Goal: Task Accomplishment & Management: Complete application form

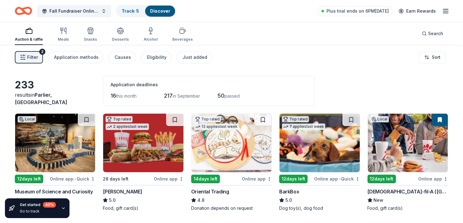
click at [151, 164] on img at bounding box center [143, 143] width 80 height 59
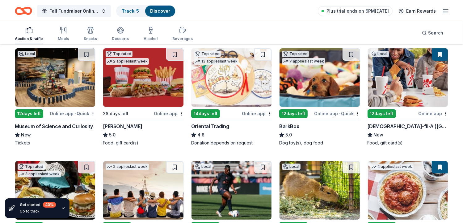
scroll to position [68, 0]
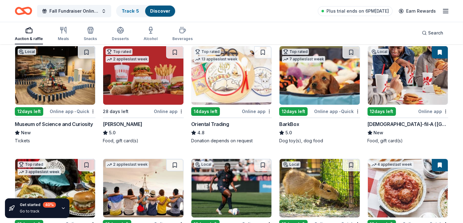
click at [261, 111] on div "Online app" at bounding box center [257, 112] width 30 height 8
click at [431, 111] on div "Online app" at bounding box center [433, 112] width 30 height 8
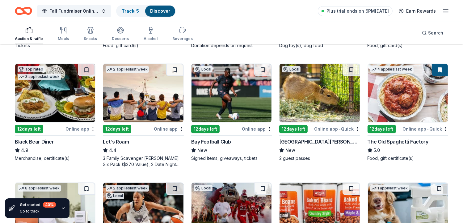
scroll to position [170, 0]
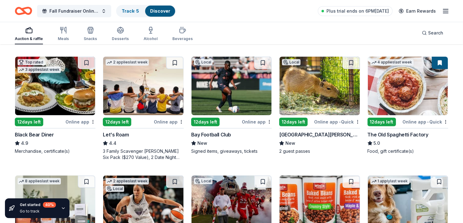
drag, startPoint x: 86, startPoint y: 121, endPoint x: 74, endPoint y: 121, distance: 12.3
click at [74, 121] on div "Online app" at bounding box center [80, 122] width 30 height 8
click at [425, 118] on div "Online app • Quick" at bounding box center [425, 122] width 46 height 8
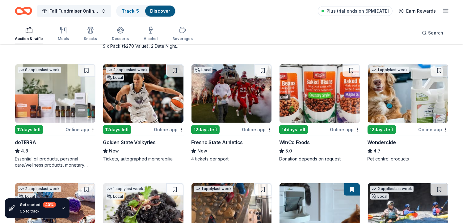
scroll to position [283, 0]
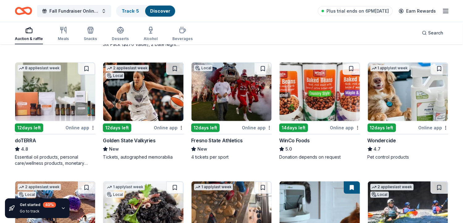
click at [171, 126] on div "Online app" at bounding box center [169, 128] width 30 height 8
click at [262, 127] on div "Online app" at bounding box center [257, 128] width 30 height 8
click at [351, 131] on div "Online app" at bounding box center [345, 128] width 30 height 8
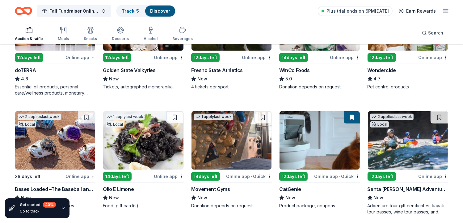
scroll to position [394, 0]
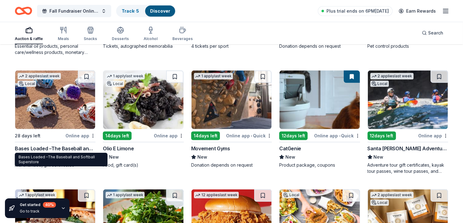
click at [75, 146] on div "Bases Loaded –The Baseball and Softball Superstore" at bounding box center [55, 148] width 81 height 7
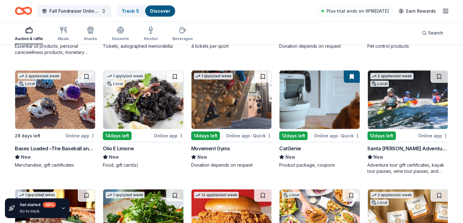
click at [173, 138] on div "Online app" at bounding box center [169, 136] width 30 height 8
click at [255, 140] on div "1 apply last week 14 days left Online app • Quick Movement Gyms New Donation de…" at bounding box center [231, 119] width 81 height 98
click at [429, 136] on div "Online app" at bounding box center [433, 136] width 30 height 8
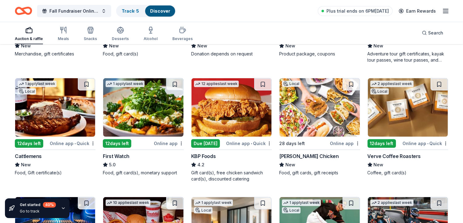
scroll to position [507, 0]
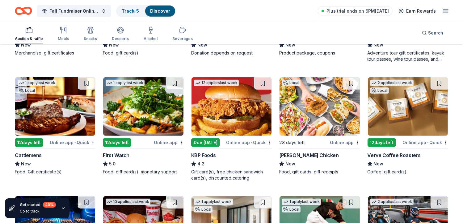
click at [83, 142] on div "Online app • Quick" at bounding box center [73, 143] width 46 height 8
click at [164, 145] on div "Online app" at bounding box center [169, 143] width 30 height 8
click at [341, 141] on div "Online app" at bounding box center [345, 143] width 30 height 8
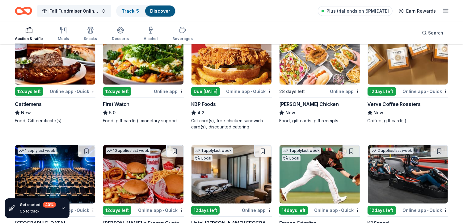
scroll to position [559, 0]
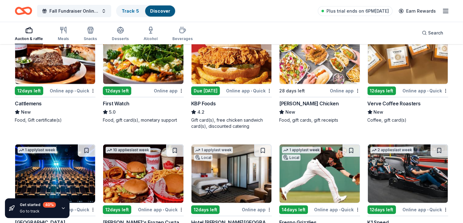
click at [430, 89] on div "Online app • Quick" at bounding box center [425, 91] width 46 height 8
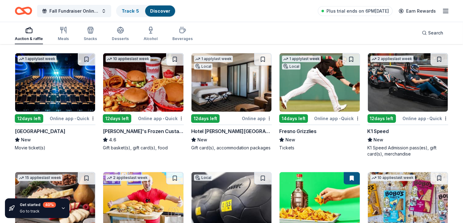
scroll to position [657, 0]
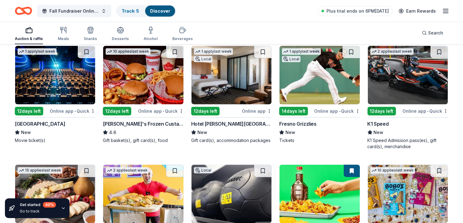
click at [79, 113] on div "Online app • Quick" at bounding box center [73, 111] width 46 height 8
click at [262, 108] on div "Online app" at bounding box center [257, 111] width 30 height 8
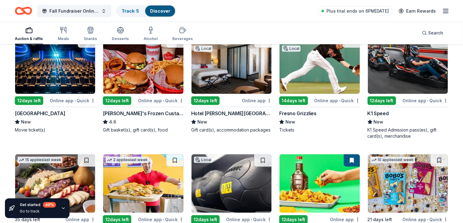
scroll to position [675, 0]
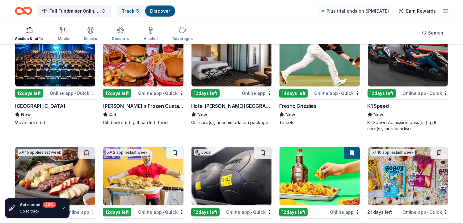
click at [334, 92] on div "Online app • Quick" at bounding box center [337, 93] width 46 height 8
click at [425, 92] on div "Online app • Quick" at bounding box center [425, 93] width 46 height 8
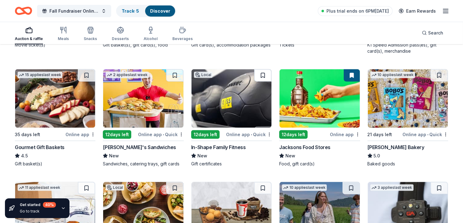
scroll to position [754, 0]
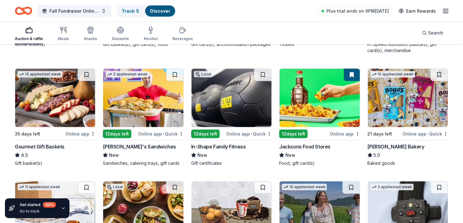
click at [250, 135] on div "Online app • Quick" at bounding box center [249, 134] width 46 height 8
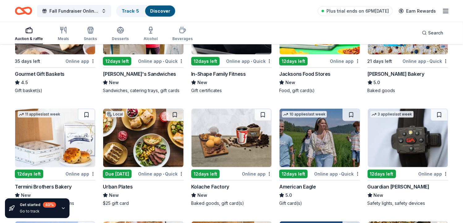
scroll to position [756, 0]
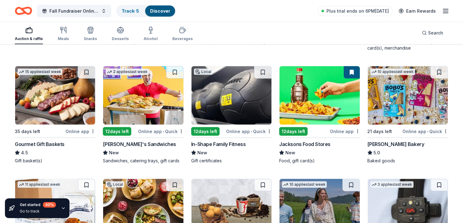
click at [346, 131] on div "Online app" at bounding box center [345, 132] width 30 height 8
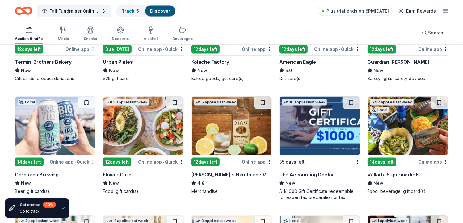
scroll to position [952, 0]
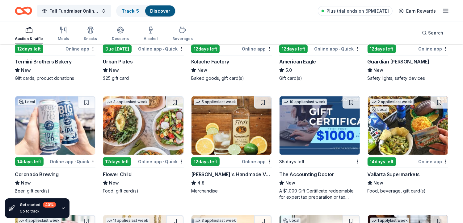
click at [262, 161] on div "Online app" at bounding box center [257, 162] width 30 height 8
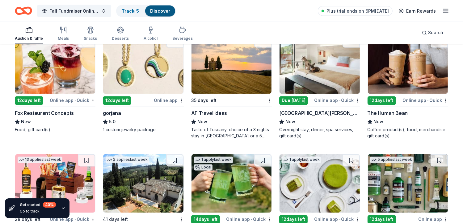
scroll to position [1132, 0]
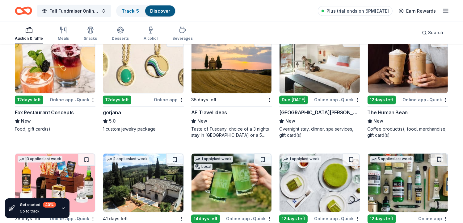
click at [432, 99] on div "Online app • Quick" at bounding box center [425, 100] width 46 height 8
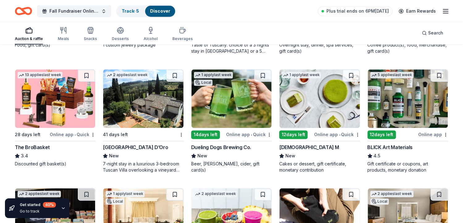
scroll to position [1217, 0]
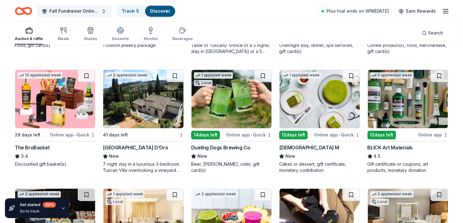
click at [253, 135] on div "Online app • Quick" at bounding box center [249, 135] width 46 height 8
click at [345, 133] on div "Online app • Quick" at bounding box center [337, 135] width 46 height 8
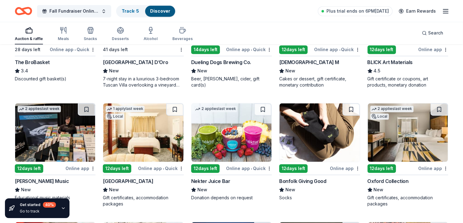
scroll to position [1316, 0]
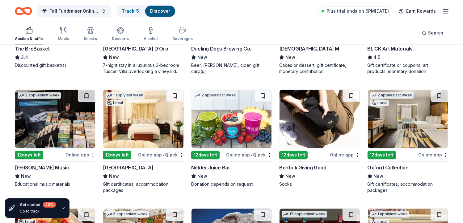
click at [348, 155] on div "Online app" at bounding box center [345, 155] width 30 height 8
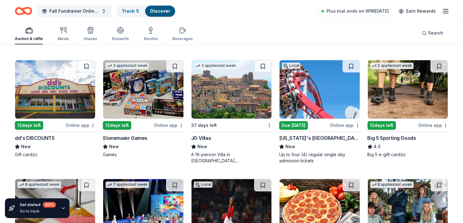
scroll to position [1584, 0]
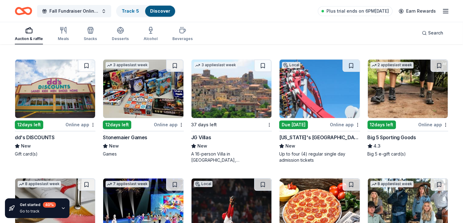
click at [432, 125] on div "Online app" at bounding box center [433, 125] width 30 height 8
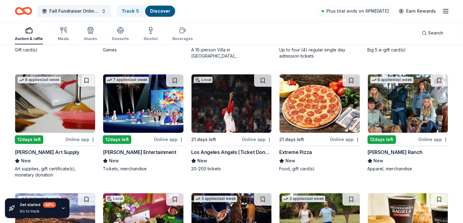
scroll to position [1689, 0]
click at [426, 136] on div "Online app" at bounding box center [433, 140] width 30 height 8
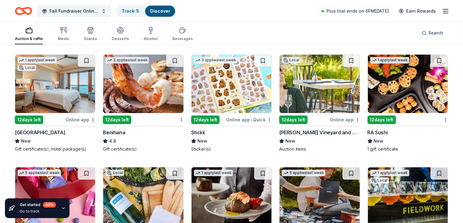
scroll to position [1947, 0]
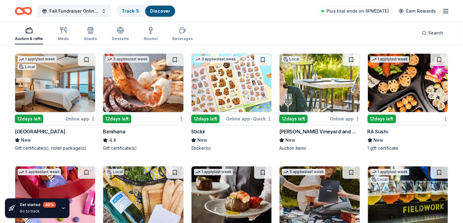
click at [248, 116] on div "Online app • Quick" at bounding box center [249, 119] width 46 height 8
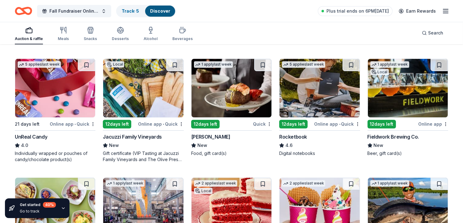
scroll to position [2056, 0]
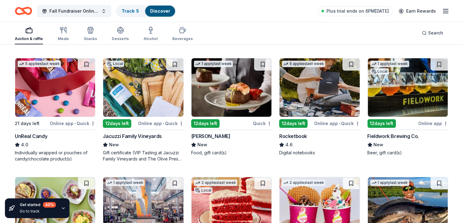
click at [172, 124] on div "Online app • Quick" at bounding box center [161, 124] width 46 height 8
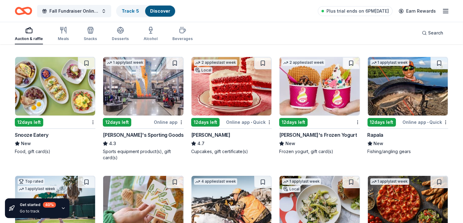
scroll to position [2176, 0]
click at [425, 120] on div "Online app • Quick" at bounding box center [425, 122] width 46 height 8
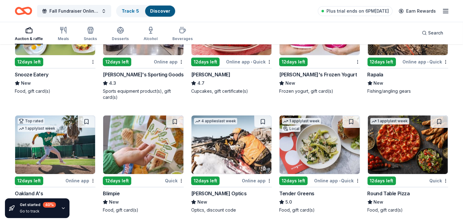
scroll to position [2287, 0]
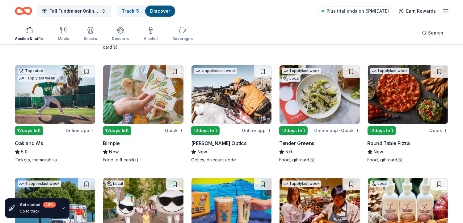
click at [77, 130] on div "Online app" at bounding box center [80, 131] width 30 height 8
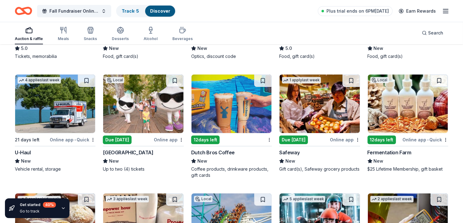
scroll to position [2391, 0]
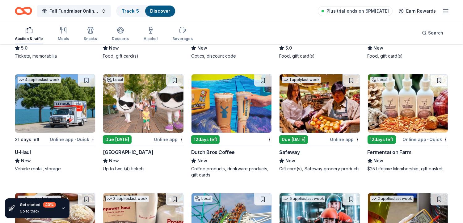
click at [427, 138] on span "•" at bounding box center [427, 139] width 1 height 5
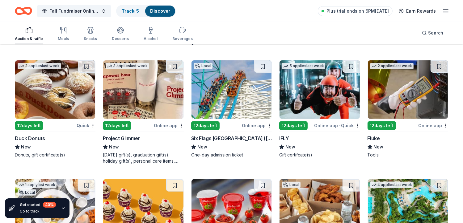
scroll to position [2524, 0]
click at [177, 122] on div "Online app" at bounding box center [169, 126] width 30 height 8
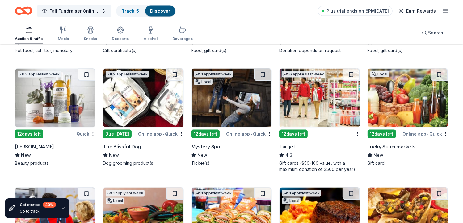
scroll to position [3219, 0]
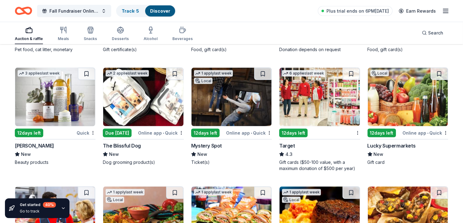
click at [295, 130] on div "12 days left" at bounding box center [293, 133] width 28 height 9
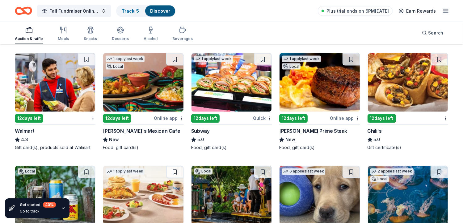
scroll to position [3353, 0]
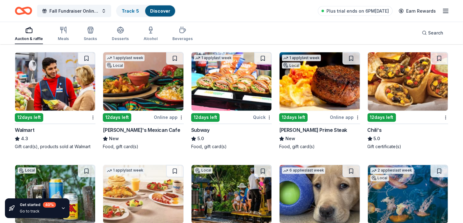
click at [82, 106] on img at bounding box center [55, 81] width 80 height 59
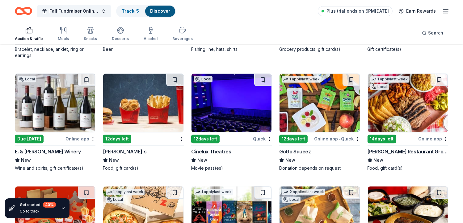
scroll to position [3904, 0]
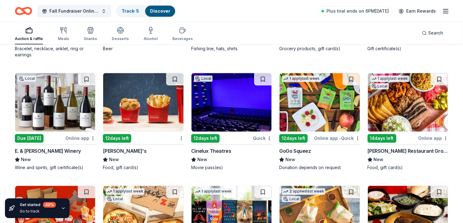
click at [81, 136] on div "Online app" at bounding box center [80, 139] width 30 height 8
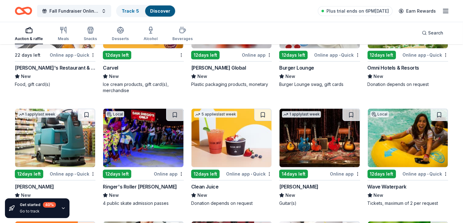
scroll to position [2685, 0]
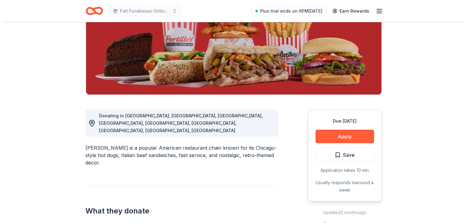
scroll to position [101, 0]
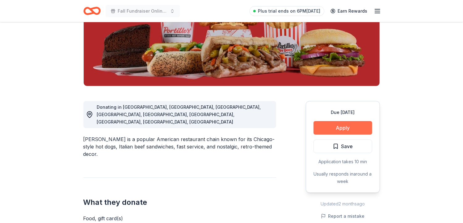
click at [334, 122] on button "Apply" at bounding box center [342, 128] width 59 height 14
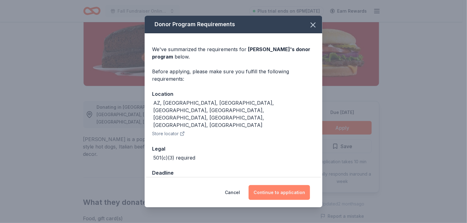
click at [281, 188] on button "Continue to application" at bounding box center [279, 192] width 61 height 15
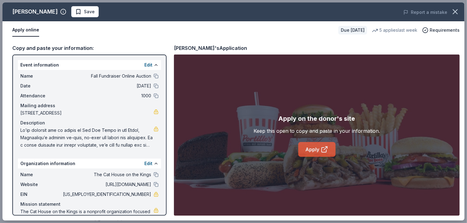
click at [315, 150] on link "Apply" at bounding box center [316, 149] width 37 height 15
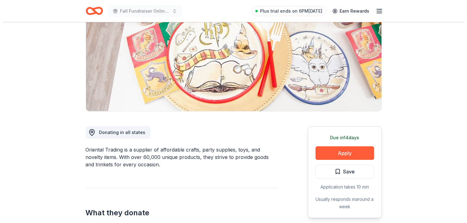
scroll to position [76, 0]
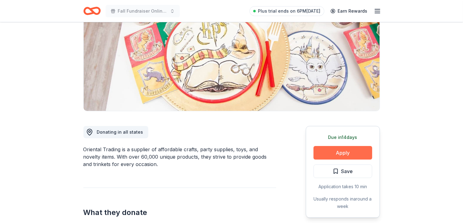
click at [334, 156] on button "Apply" at bounding box center [342, 153] width 59 height 14
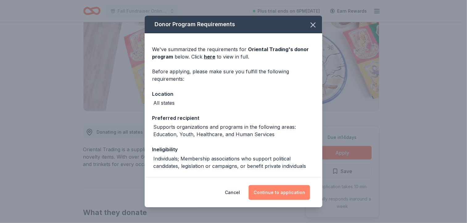
click at [283, 195] on button "Continue to application" at bounding box center [279, 192] width 61 height 15
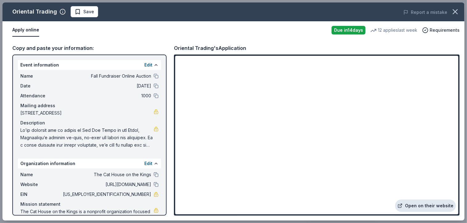
click at [443, 206] on link "Open on their website" at bounding box center [425, 206] width 61 height 12
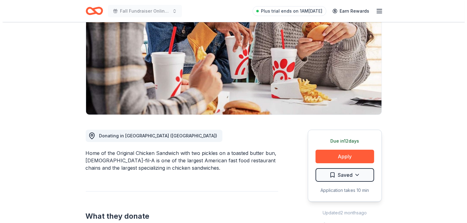
scroll to position [91, 0]
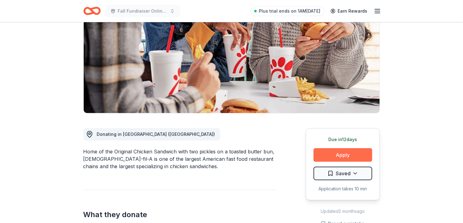
click at [351, 148] on button "Apply" at bounding box center [342, 155] width 59 height 14
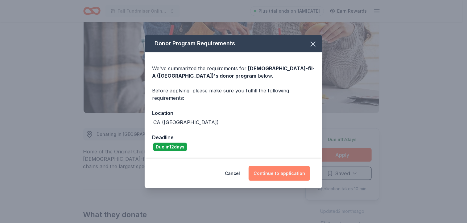
click at [294, 175] on button "Continue to application" at bounding box center [279, 173] width 61 height 15
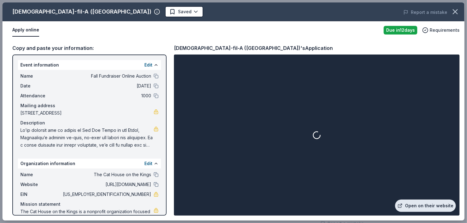
click at [424, 207] on link "Open on their website" at bounding box center [425, 206] width 61 height 12
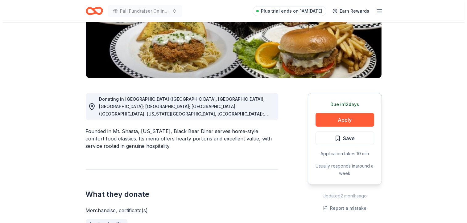
scroll to position [111, 0]
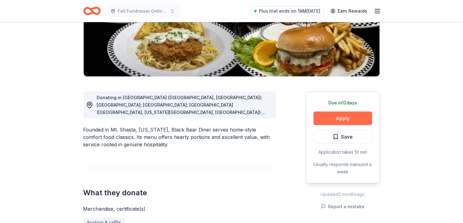
click at [335, 119] on button "Apply" at bounding box center [342, 119] width 59 height 14
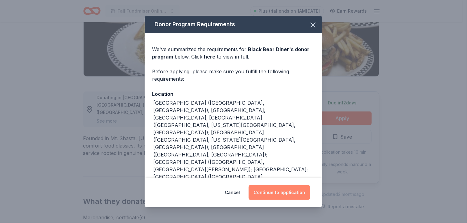
click at [263, 195] on button "Continue to application" at bounding box center [279, 192] width 61 height 15
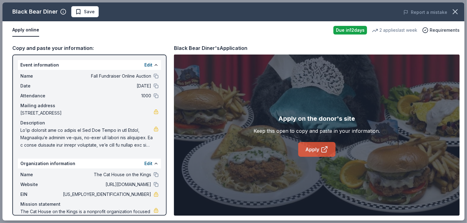
click at [314, 149] on link "Apply" at bounding box center [316, 149] width 37 height 15
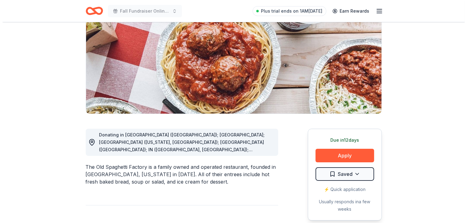
scroll to position [75, 0]
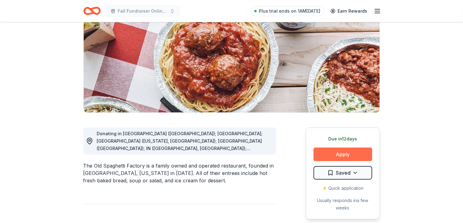
click at [349, 157] on button "Apply" at bounding box center [342, 155] width 59 height 14
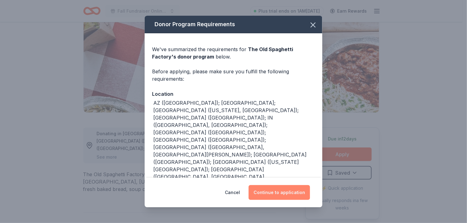
click at [286, 193] on button "Continue to application" at bounding box center [279, 192] width 61 height 15
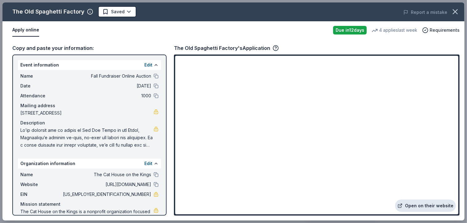
click at [424, 206] on link "Open on their website" at bounding box center [425, 206] width 61 height 12
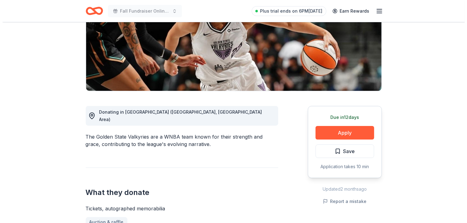
scroll to position [97, 0]
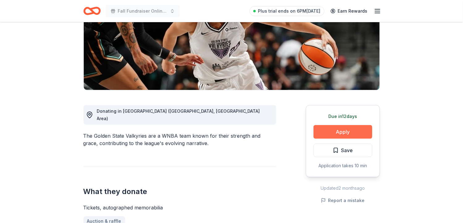
click at [332, 131] on button "Apply" at bounding box center [342, 132] width 59 height 14
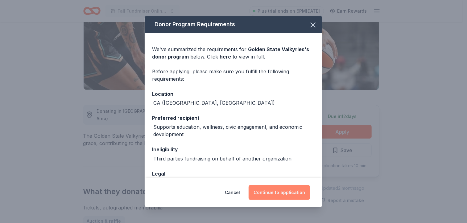
click at [285, 192] on button "Continue to application" at bounding box center [279, 192] width 61 height 15
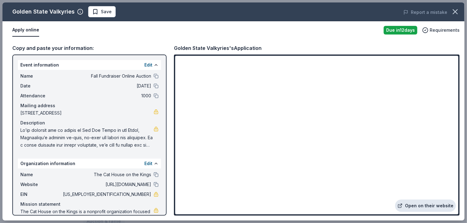
click at [416, 209] on link "Open on their website" at bounding box center [425, 206] width 61 height 12
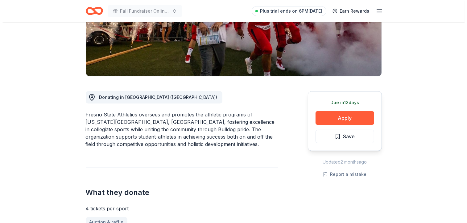
scroll to position [112, 0]
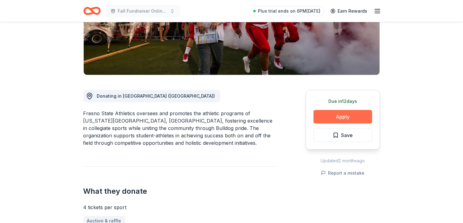
click at [325, 118] on button "Apply" at bounding box center [342, 117] width 59 height 14
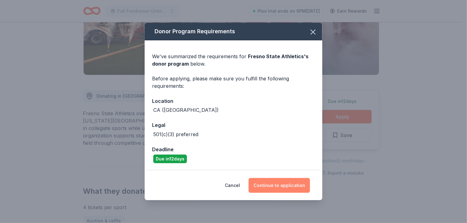
click at [277, 190] on button "Continue to application" at bounding box center [279, 185] width 61 height 15
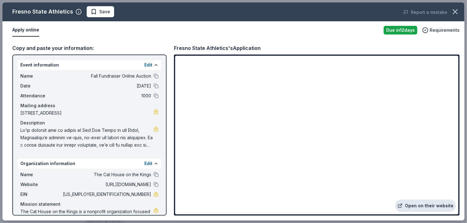
click at [420, 211] on link "Open on their website" at bounding box center [425, 206] width 61 height 12
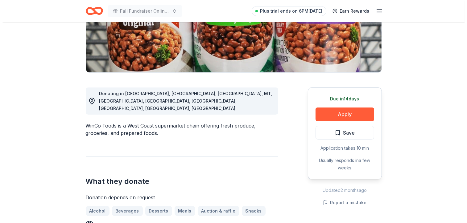
scroll to position [116, 0]
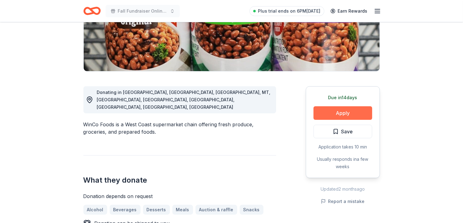
click at [341, 114] on button "Apply" at bounding box center [342, 113] width 59 height 14
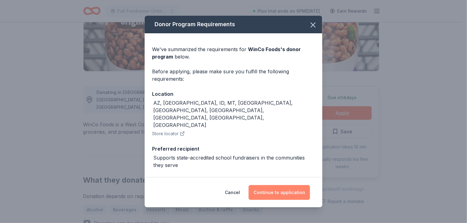
click at [291, 190] on button "Continue to application" at bounding box center [279, 192] width 61 height 15
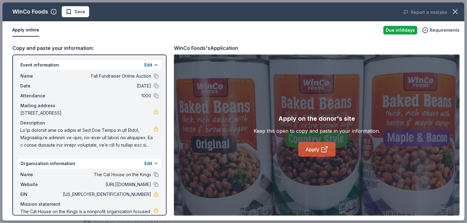
click at [319, 151] on link "Apply" at bounding box center [316, 149] width 37 height 15
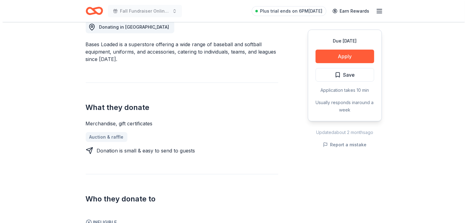
scroll to position [199, 0]
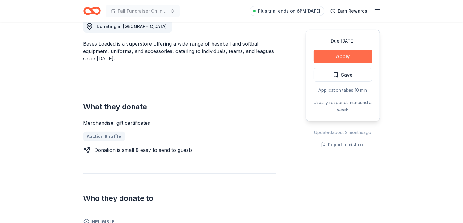
click at [349, 53] on button "Apply" at bounding box center [342, 57] width 59 height 14
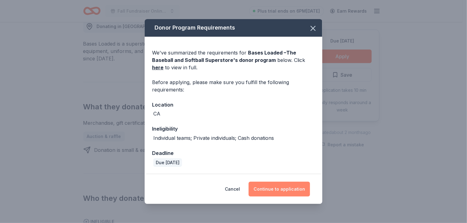
click at [293, 189] on button "Continue to application" at bounding box center [279, 189] width 61 height 15
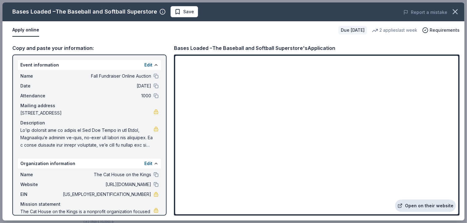
click at [416, 204] on link "Open on their website" at bounding box center [425, 206] width 61 height 12
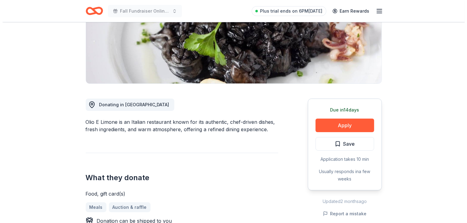
scroll to position [106, 0]
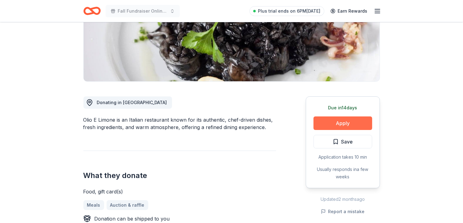
click at [346, 128] on button "Apply" at bounding box center [342, 124] width 59 height 14
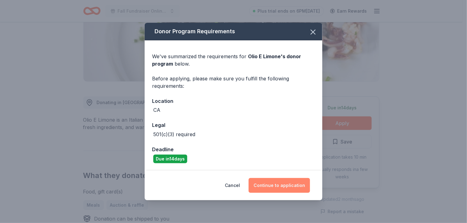
click at [290, 185] on button "Continue to application" at bounding box center [279, 185] width 61 height 15
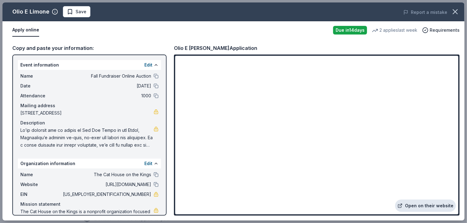
click at [431, 205] on link "Open on their website" at bounding box center [425, 206] width 61 height 12
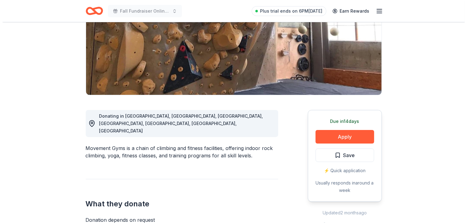
scroll to position [93, 0]
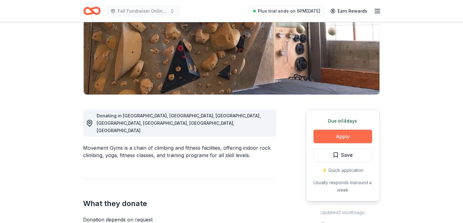
click at [351, 135] on button "Apply" at bounding box center [342, 137] width 59 height 14
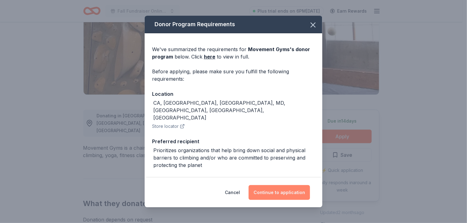
click at [294, 194] on button "Continue to application" at bounding box center [279, 192] width 61 height 15
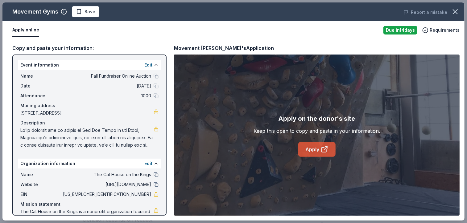
click at [307, 152] on link "Apply" at bounding box center [316, 149] width 37 height 15
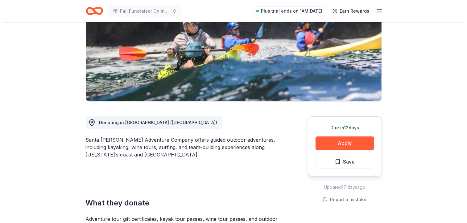
scroll to position [86, 0]
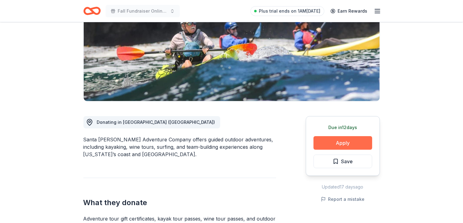
click at [334, 140] on button "Apply" at bounding box center [342, 143] width 59 height 14
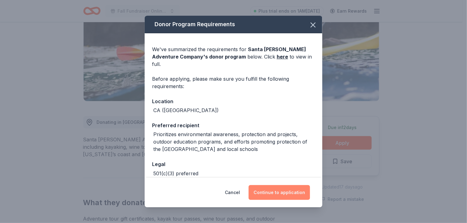
click at [284, 188] on button "Continue to application" at bounding box center [279, 192] width 61 height 15
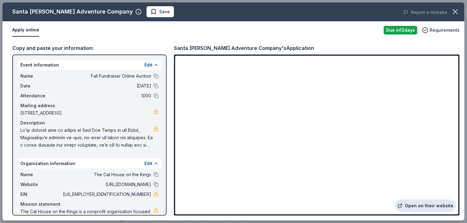
click at [416, 204] on link "Open on their website" at bounding box center [425, 206] width 61 height 12
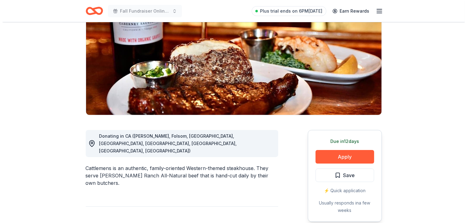
scroll to position [80, 0]
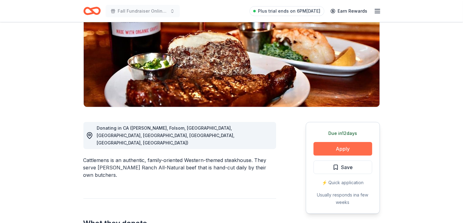
click at [339, 152] on button "Apply" at bounding box center [342, 149] width 59 height 14
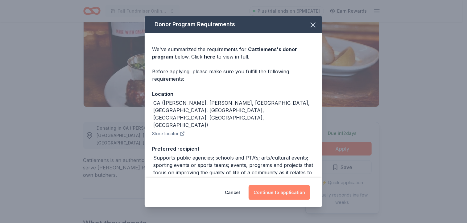
click at [274, 194] on button "Continue to application" at bounding box center [279, 192] width 61 height 15
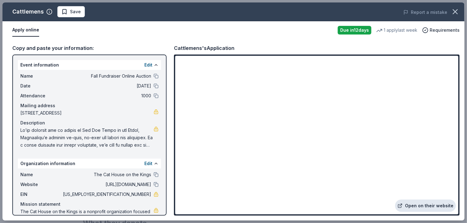
click at [418, 203] on link "Open on their website" at bounding box center [425, 206] width 61 height 12
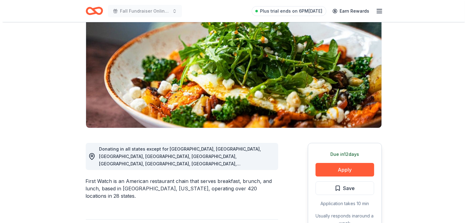
scroll to position [59, 0]
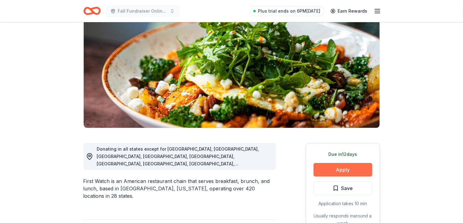
click at [344, 172] on button "Apply" at bounding box center [342, 170] width 59 height 14
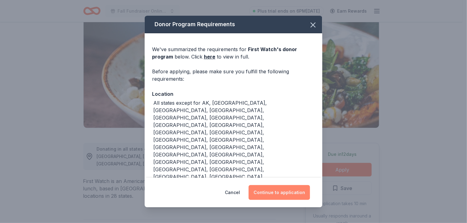
click at [309, 193] on button "Continue to application" at bounding box center [279, 192] width 61 height 15
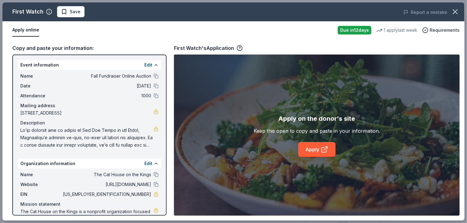
click at [392, 94] on div "Apply on the donor's site Keep this open to copy and paste in your information.…" at bounding box center [317, 135] width 286 height 161
click at [310, 148] on link "Apply" at bounding box center [316, 149] width 37 height 15
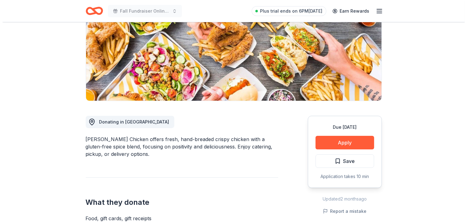
scroll to position [86, 0]
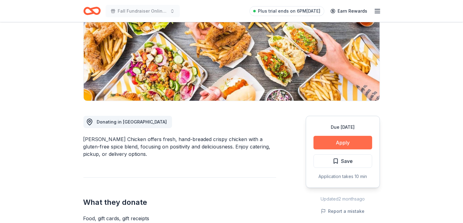
click at [338, 145] on button "Apply" at bounding box center [342, 143] width 59 height 14
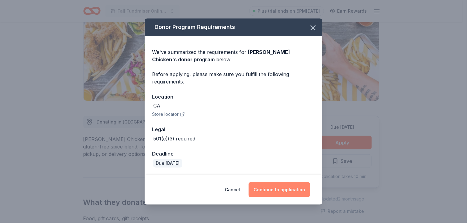
click at [282, 189] on button "Continue to application" at bounding box center [279, 190] width 61 height 15
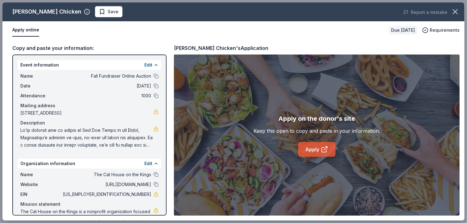
click at [312, 151] on link "Apply" at bounding box center [316, 149] width 37 height 15
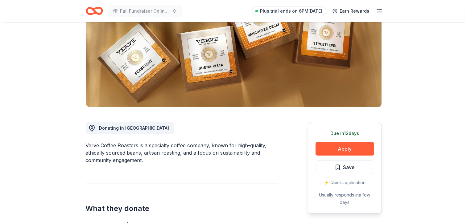
scroll to position [84, 0]
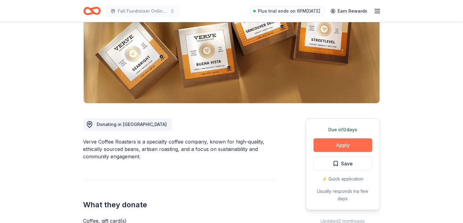
click at [339, 147] on button "Apply" at bounding box center [342, 146] width 59 height 14
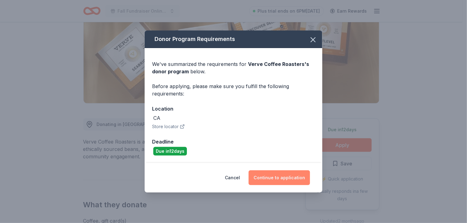
click at [278, 177] on button "Continue to application" at bounding box center [279, 178] width 61 height 15
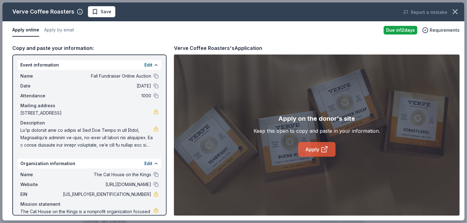
click at [328, 145] on link "Apply" at bounding box center [316, 149] width 37 height 15
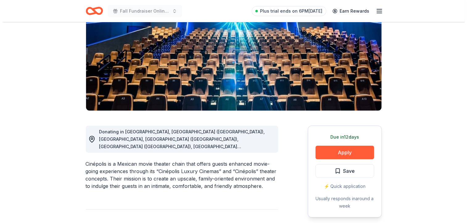
scroll to position [85, 0]
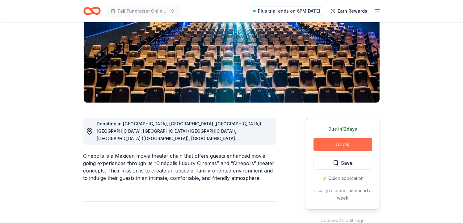
click at [335, 146] on button "Apply" at bounding box center [342, 145] width 59 height 14
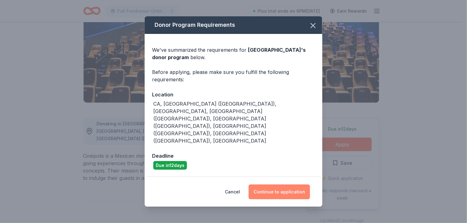
click at [284, 185] on button "Continue to application" at bounding box center [279, 192] width 61 height 15
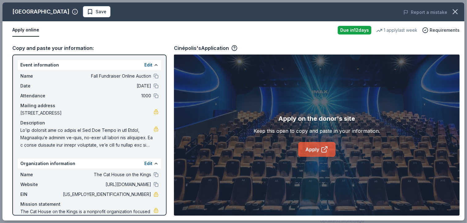
click at [311, 148] on link "Apply" at bounding box center [316, 149] width 37 height 15
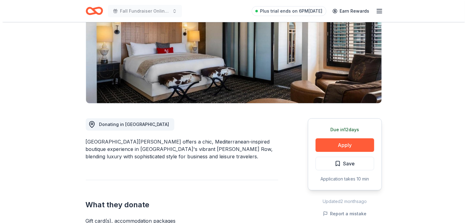
scroll to position [94, 0]
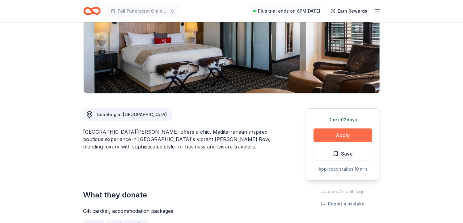
click at [350, 135] on button "Apply" at bounding box center [342, 136] width 59 height 14
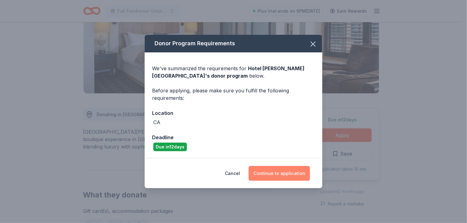
click at [288, 173] on button "Continue to application" at bounding box center [279, 173] width 61 height 15
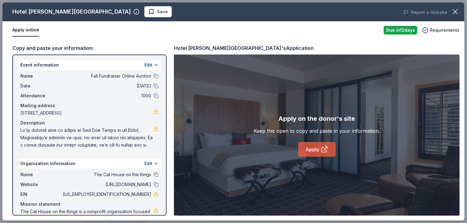
click at [316, 149] on link "Apply" at bounding box center [316, 149] width 37 height 15
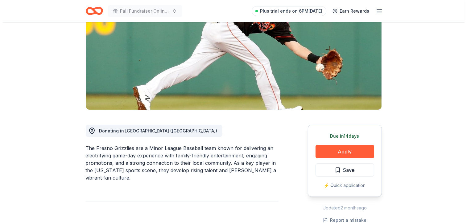
scroll to position [78, 0]
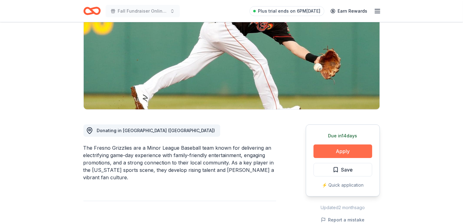
click at [344, 154] on button "Apply" at bounding box center [342, 152] width 59 height 14
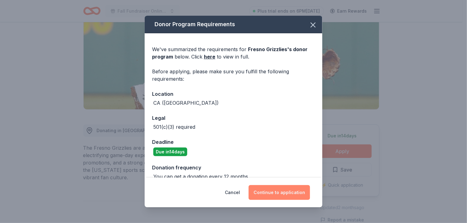
click at [296, 194] on button "Continue to application" at bounding box center [279, 192] width 61 height 15
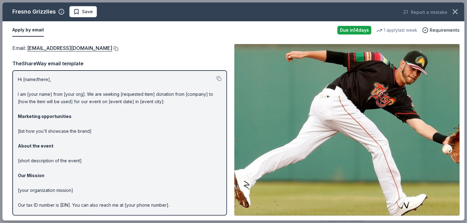
click at [112, 49] on button at bounding box center [115, 48] width 6 height 5
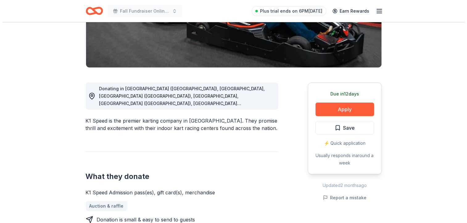
scroll to position [125, 0]
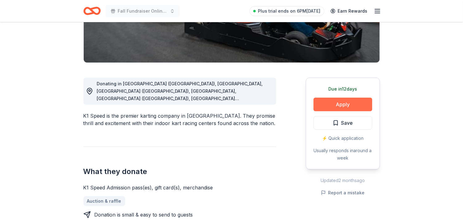
click at [351, 100] on button "Apply" at bounding box center [342, 105] width 59 height 14
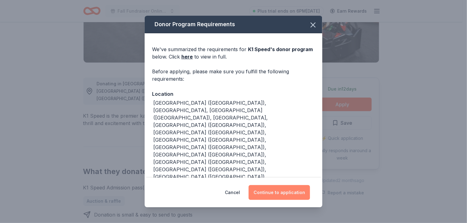
click at [291, 194] on button "Continue to application" at bounding box center [279, 192] width 61 height 15
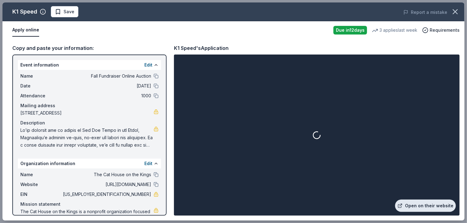
click at [403, 205] on icon at bounding box center [400, 206] width 5 height 5
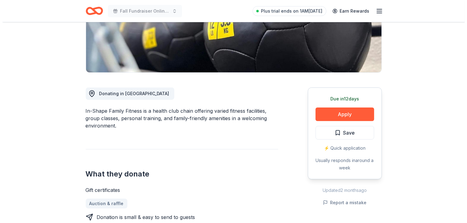
scroll to position [116, 0]
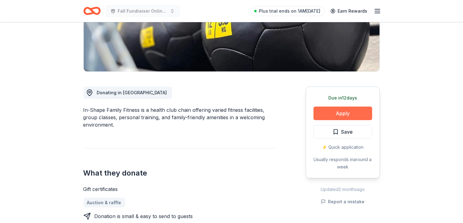
click at [330, 115] on button "Apply" at bounding box center [342, 114] width 59 height 14
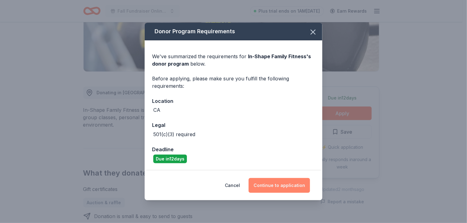
click at [292, 185] on button "Continue to application" at bounding box center [279, 185] width 61 height 15
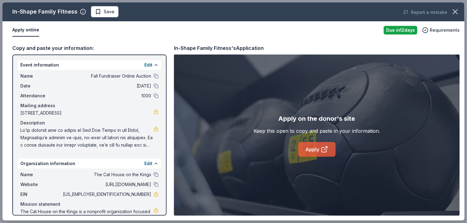
click at [314, 150] on link "Apply" at bounding box center [316, 149] width 37 height 15
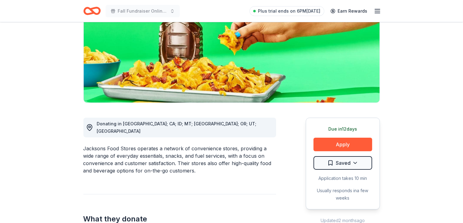
scroll to position [91, 0]
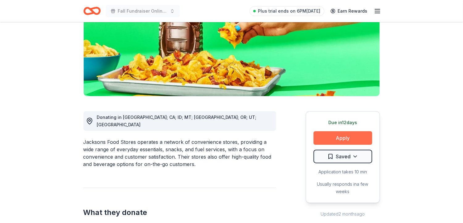
click at [355, 134] on button "Apply" at bounding box center [342, 138] width 59 height 14
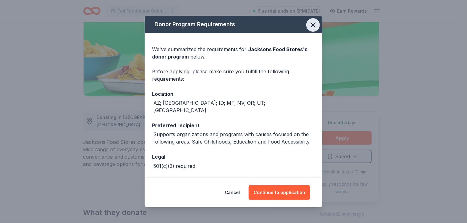
click at [309, 26] on icon "button" at bounding box center [313, 25] width 9 height 9
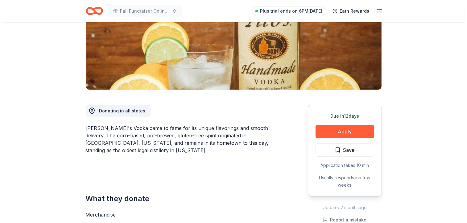
scroll to position [94, 0]
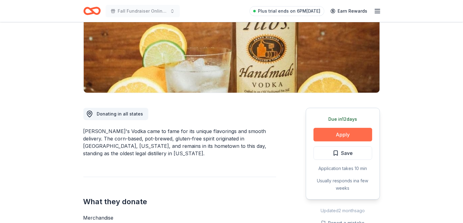
click at [356, 135] on button "Apply" at bounding box center [342, 135] width 59 height 14
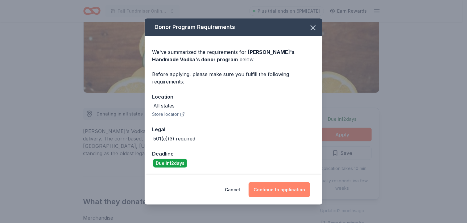
click at [289, 190] on button "Continue to application" at bounding box center [279, 190] width 61 height 15
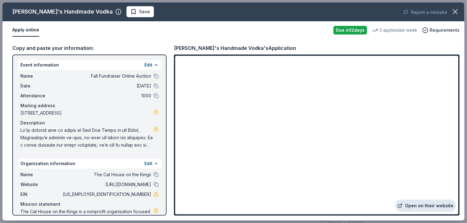
click at [417, 206] on link "Open on their website" at bounding box center [425, 206] width 61 height 12
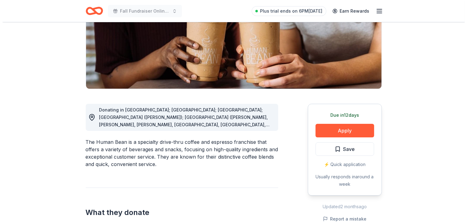
scroll to position [110, 0]
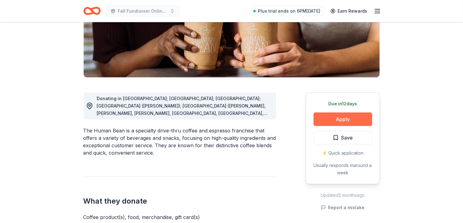
click at [324, 121] on button "Apply" at bounding box center [342, 120] width 59 height 14
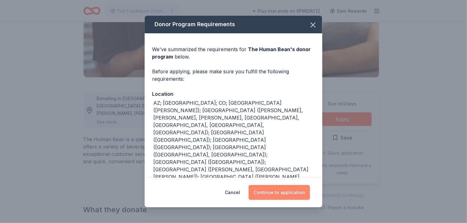
click at [279, 191] on button "Continue to application" at bounding box center [279, 192] width 61 height 15
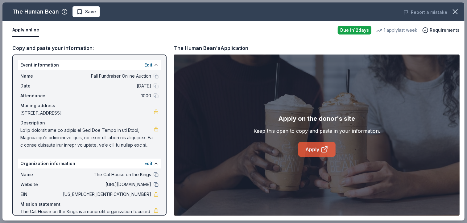
click at [315, 149] on link "Apply" at bounding box center [316, 149] width 37 height 15
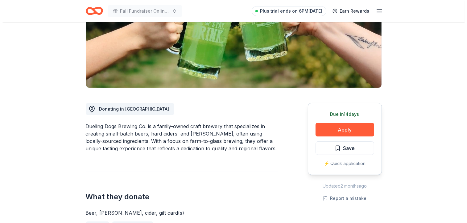
scroll to position [100, 0]
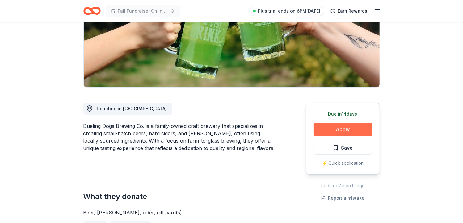
click at [341, 127] on button "Apply" at bounding box center [342, 130] width 59 height 14
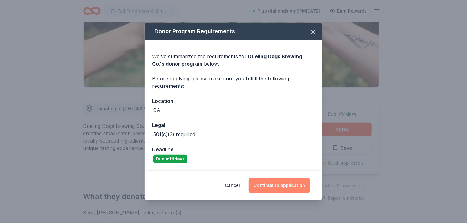
click at [293, 185] on button "Continue to application" at bounding box center [279, 185] width 61 height 15
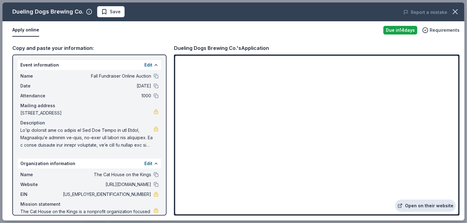
click at [429, 206] on link "Open on their website" at bounding box center [425, 206] width 61 height 12
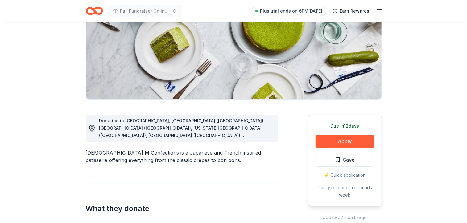
scroll to position [88, 0]
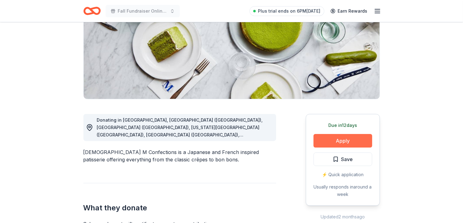
click at [346, 142] on button "Apply" at bounding box center [342, 141] width 59 height 14
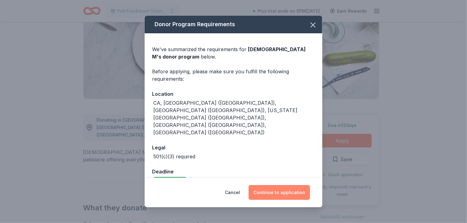
click at [298, 189] on button "Continue to application" at bounding box center [279, 192] width 61 height 15
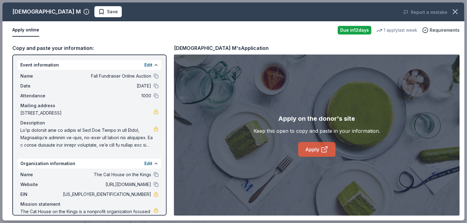
click at [311, 148] on link "Apply" at bounding box center [316, 149] width 37 height 15
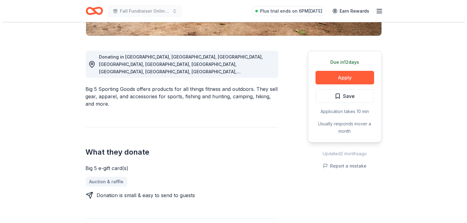
scroll to position [151, 0]
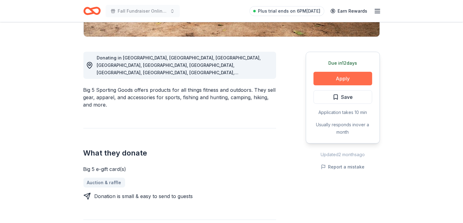
click at [351, 81] on button "Apply" at bounding box center [342, 79] width 59 height 14
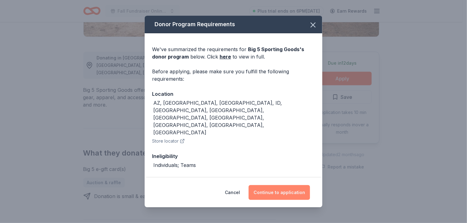
click at [286, 196] on button "Continue to application" at bounding box center [279, 192] width 61 height 15
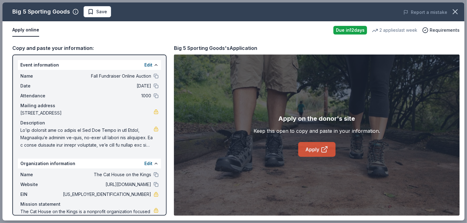
click at [315, 150] on link "Apply" at bounding box center [316, 149] width 37 height 15
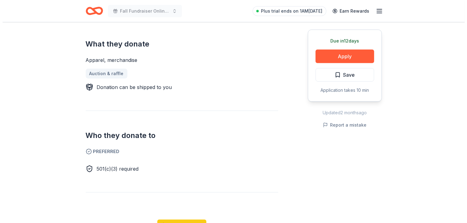
scroll to position [250, 0]
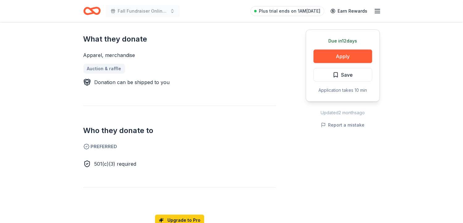
click at [314, 112] on div "Updated [DATE]" at bounding box center [342, 112] width 74 height 7
click at [353, 52] on button "Apply" at bounding box center [342, 57] width 59 height 14
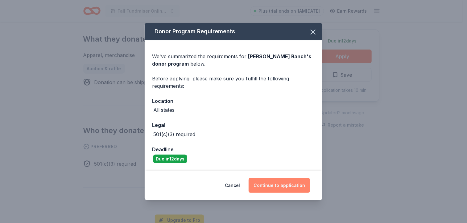
click at [294, 186] on button "Continue to application" at bounding box center [279, 185] width 61 height 15
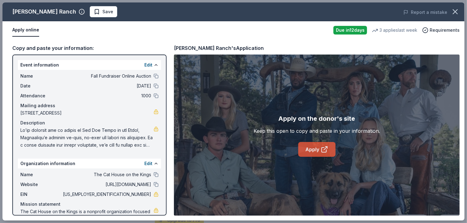
click at [318, 149] on link "Apply" at bounding box center [316, 149] width 37 height 15
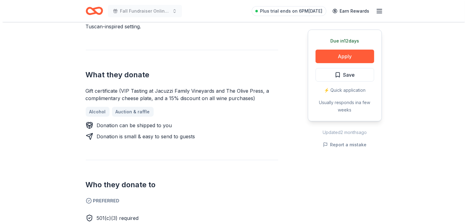
scroll to position [213, 0]
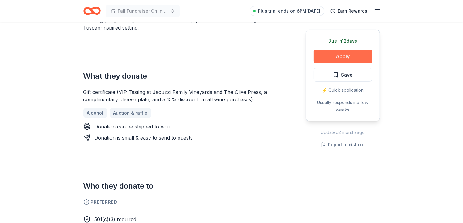
click at [345, 59] on button "Apply" at bounding box center [342, 57] width 59 height 14
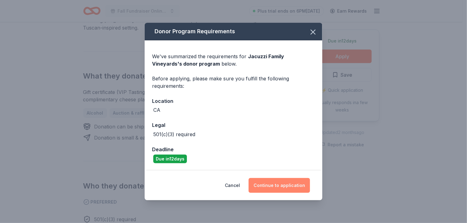
click at [281, 188] on button "Continue to application" at bounding box center [279, 185] width 61 height 15
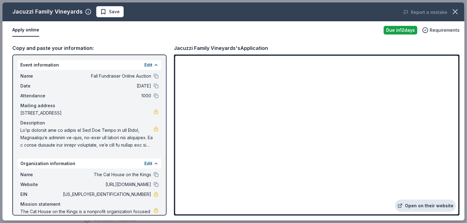
click at [426, 209] on link "Open on their website" at bounding box center [425, 206] width 61 height 12
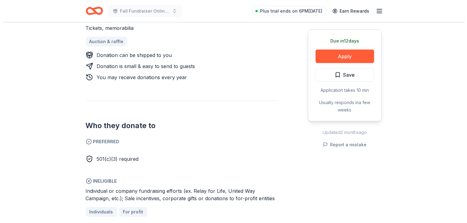
scroll to position [278, 0]
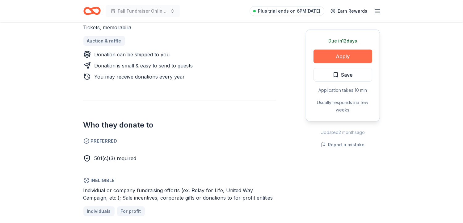
click at [339, 57] on button "Apply" at bounding box center [342, 57] width 59 height 14
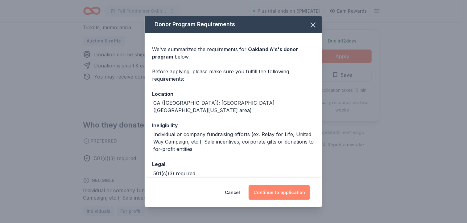
click at [289, 192] on button "Continue to application" at bounding box center [279, 192] width 61 height 15
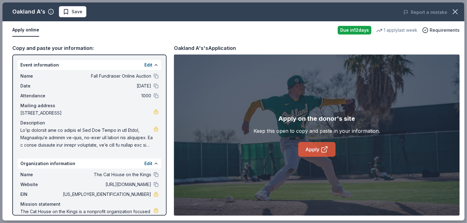
click at [322, 149] on icon at bounding box center [324, 150] width 5 height 5
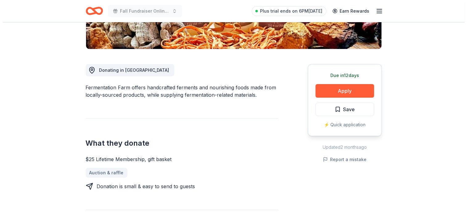
scroll to position [137, 0]
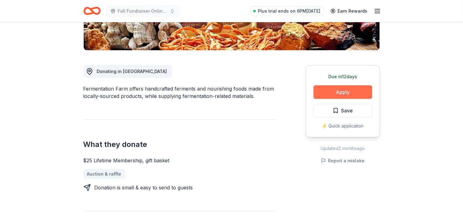
click at [335, 90] on button "Apply" at bounding box center [342, 92] width 59 height 14
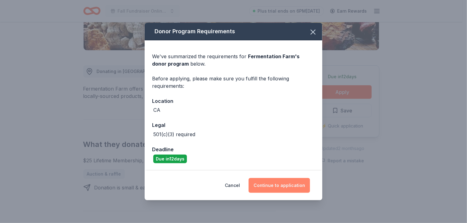
click at [277, 181] on button "Continue to application" at bounding box center [279, 185] width 61 height 15
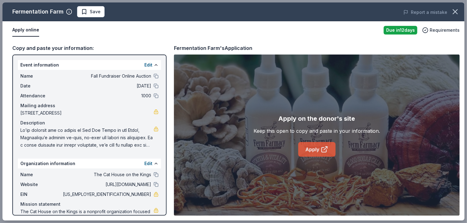
click at [323, 153] on icon at bounding box center [324, 149] width 7 height 7
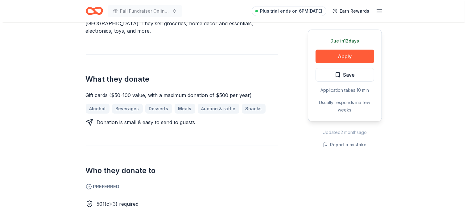
scroll to position [205, 0]
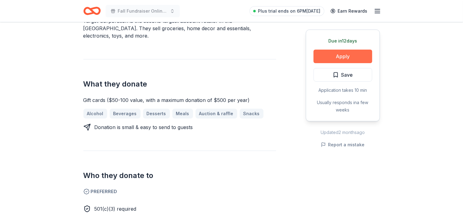
click at [345, 55] on button "Apply" at bounding box center [342, 57] width 59 height 14
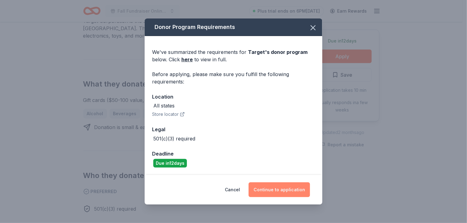
click at [289, 186] on button "Continue to application" at bounding box center [279, 190] width 61 height 15
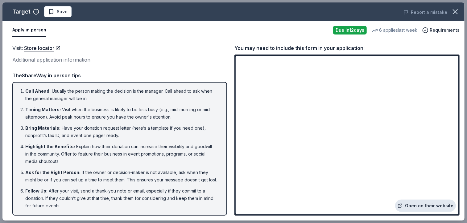
click at [423, 204] on link "Open on their website" at bounding box center [425, 206] width 61 height 12
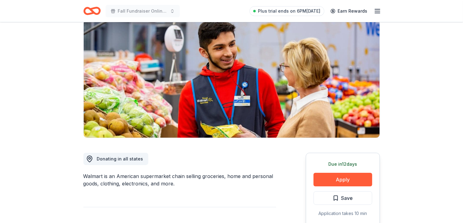
scroll to position [111, 0]
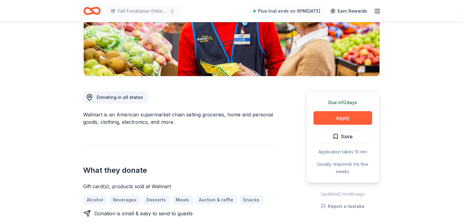
click at [259, 172] on h2 "What they donate" at bounding box center [179, 171] width 193 height 10
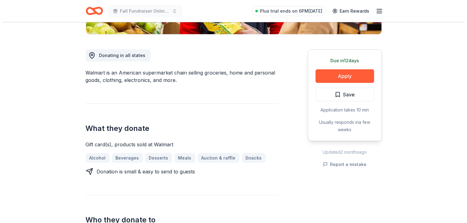
scroll to position [152, 0]
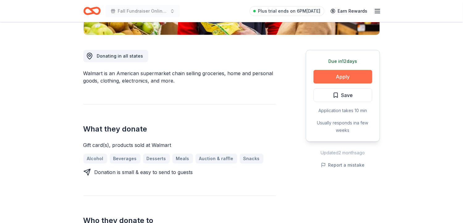
click at [350, 75] on button "Apply" at bounding box center [342, 77] width 59 height 14
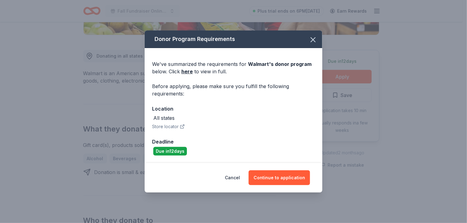
click at [270, 168] on div "Cancel Continue to application" at bounding box center [234, 178] width 178 height 30
click at [272, 177] on button "Continue to application" at bounding box center [279, 178] width 61 height 15
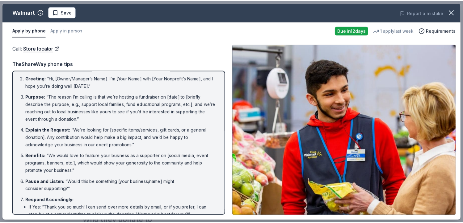
scroll to position [0, 0]
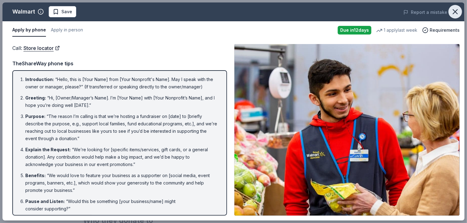
click at [459, 11] on icon "button" at bounding box center [455, 11] width 9 height 9
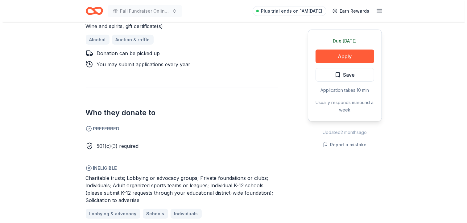
scroll to position [292, 0]
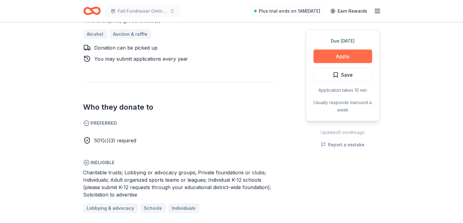
click at [350, 56] on button "Apply" at bounding box center [342, 57] width 59 height 14
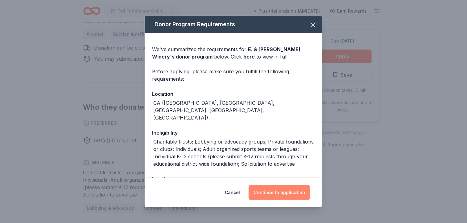
click at [297, 193] on button "Continue to application" at bounding box center [279, 192] width 61 height 15
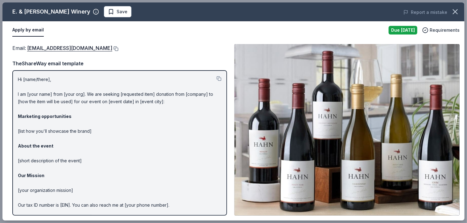
click at [112, 48] on button at bounding box center [115, 48] width 6 height 5
